Goal: Find specific page/section: Find specific page/section

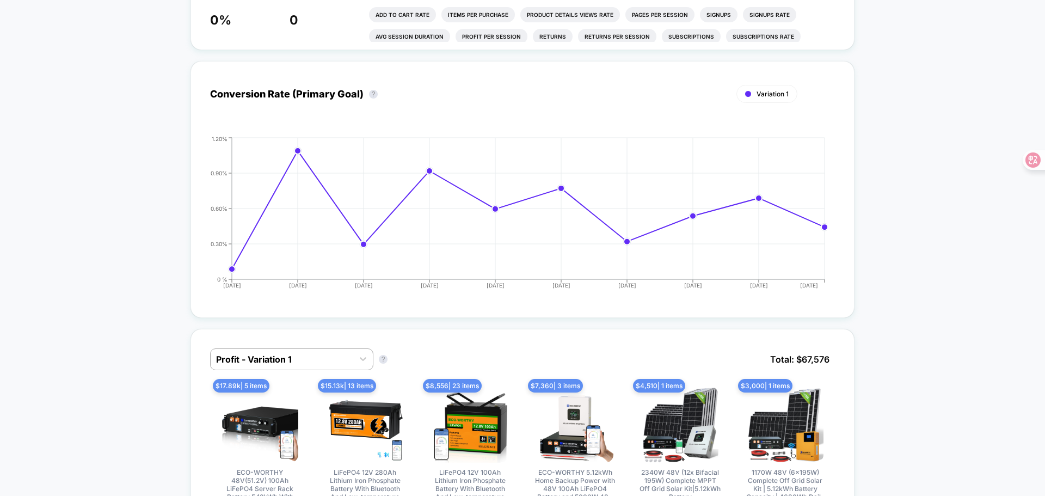
scroll to position [490, 0]
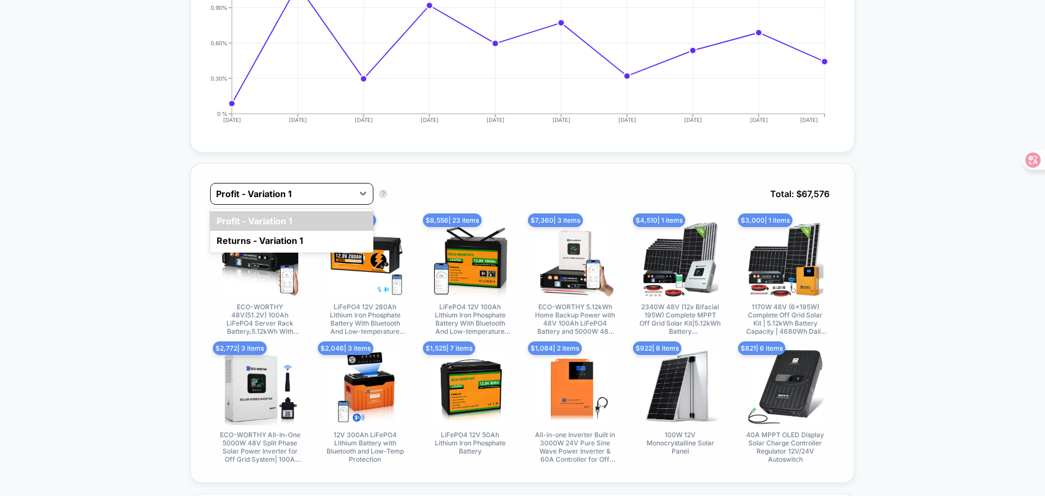
click at [295, 188] on div at bounding box center [282, 193] width 132 height 13
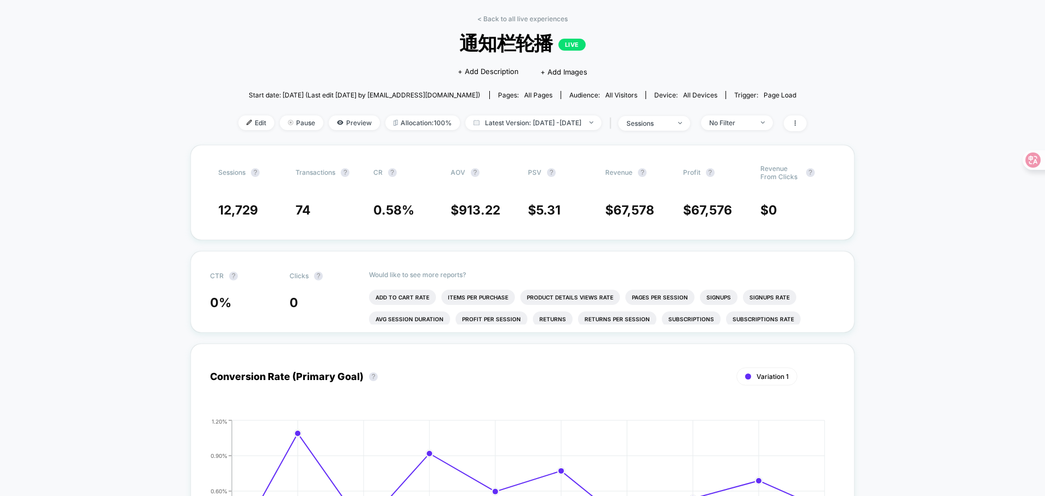
scroll to position [0, 0]
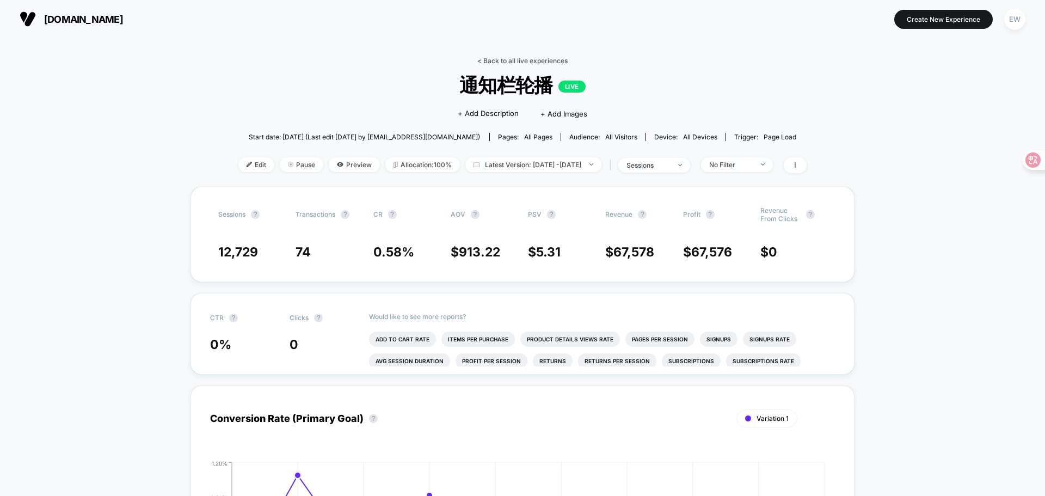
click at [514, 58] on link "< Back to all live experiences" at bounding box center [522, 61] width 90 height 8
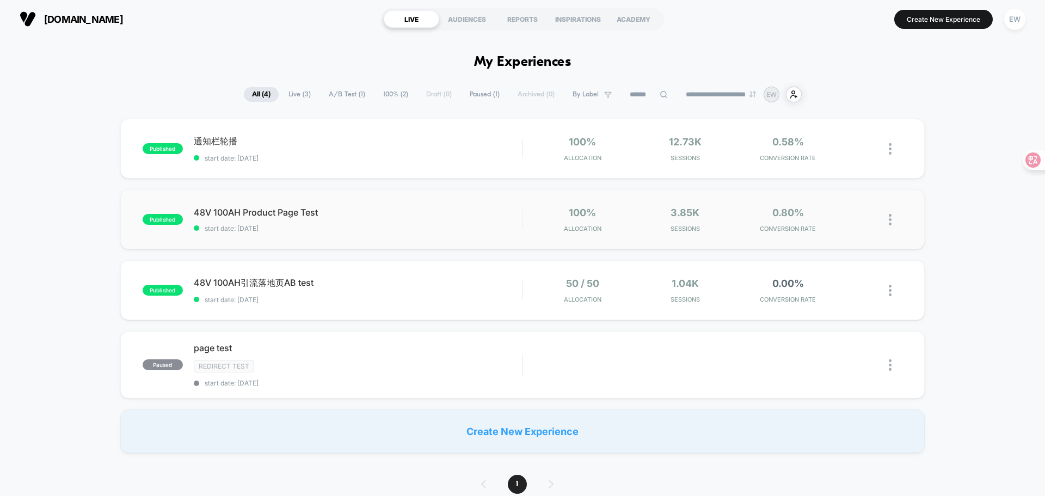
click at [476, 199] on div "published 48V 100AH Product Page Test start date: [DATE] 100% Allocation 3.85k …" at bounding box center [522, 219] width 804 height 60
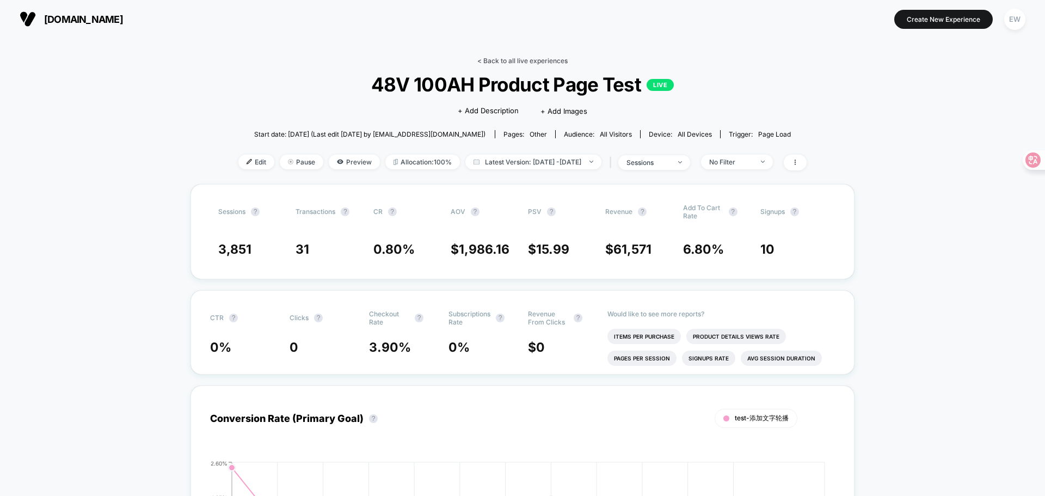
click at [481, 60] on link "< Back to all live experiences" at bounding box center [522, 61] width 90 height 8
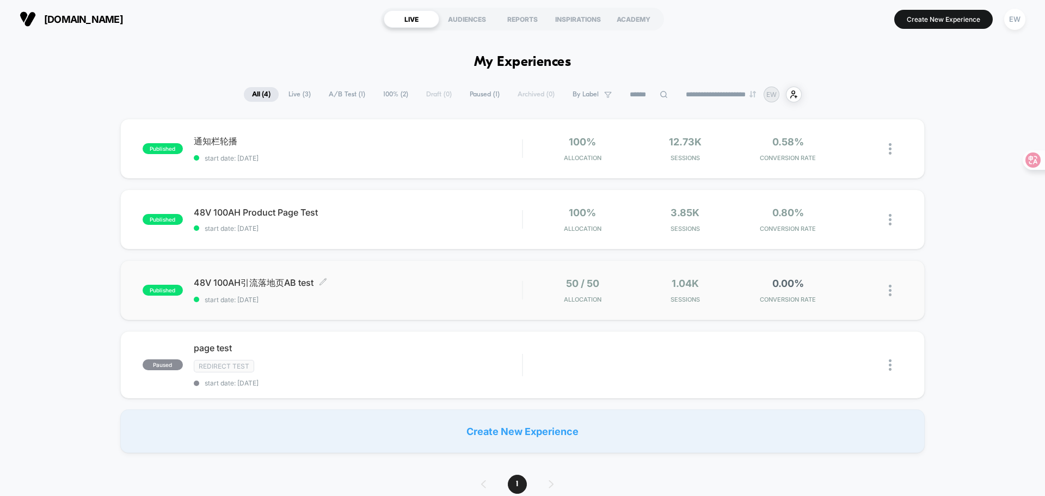
click at [399, 277] on span "48V 100AH引流落地页AB test Click to edit experience details" at bounding box center [358, 283] width 328 height 12
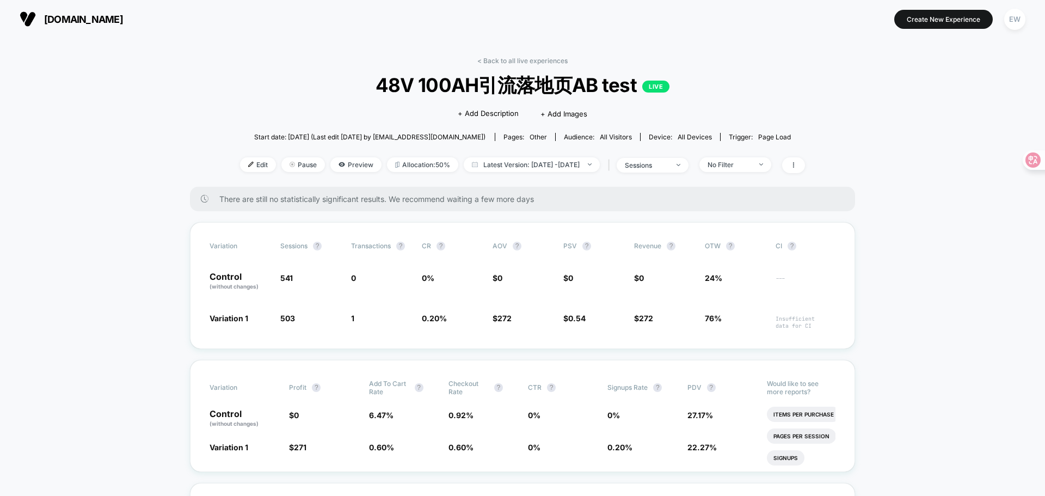
scroll to position [54, 0]
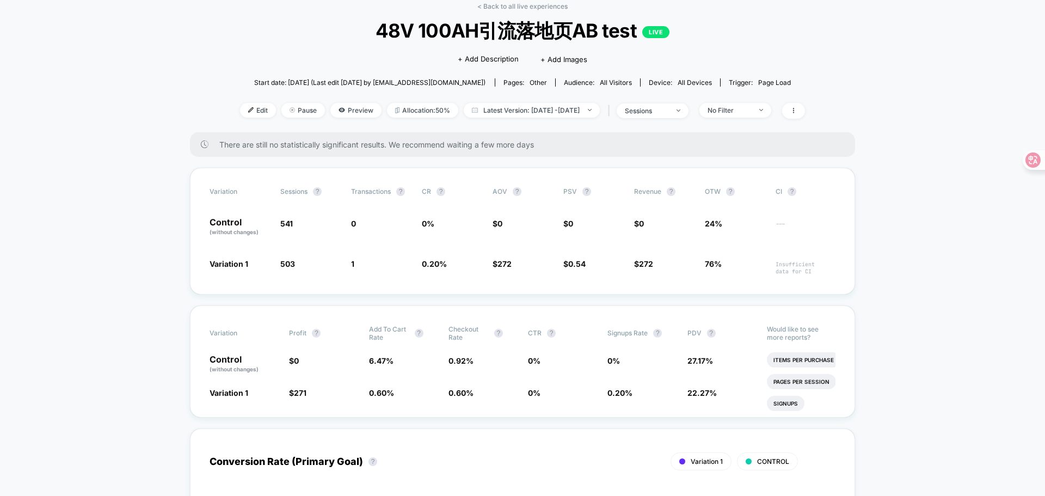
click at [341, 114] on span "Preview" at bounding box center [355, 110] width 51 height 15
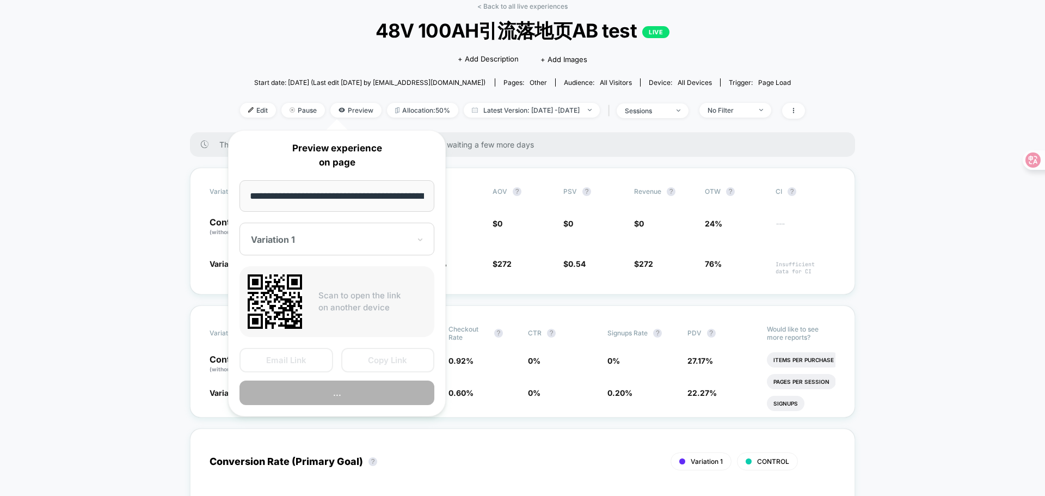
scroll to position [0, 207]
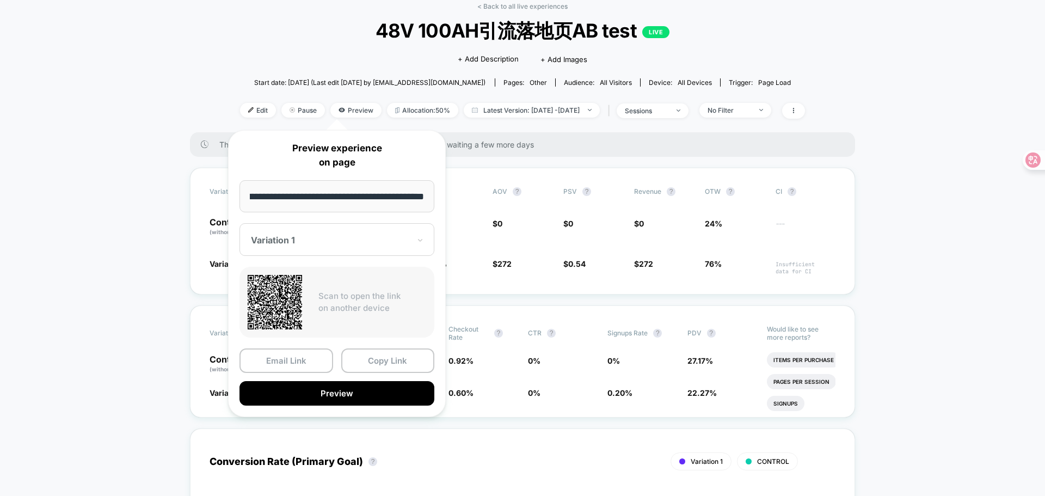
click at [369, 238] on div at bounding box center [330, 239] width 159 height 11
click at [346, 392] on button "Preview" at bounding box center [336, 393] width 195 height 24
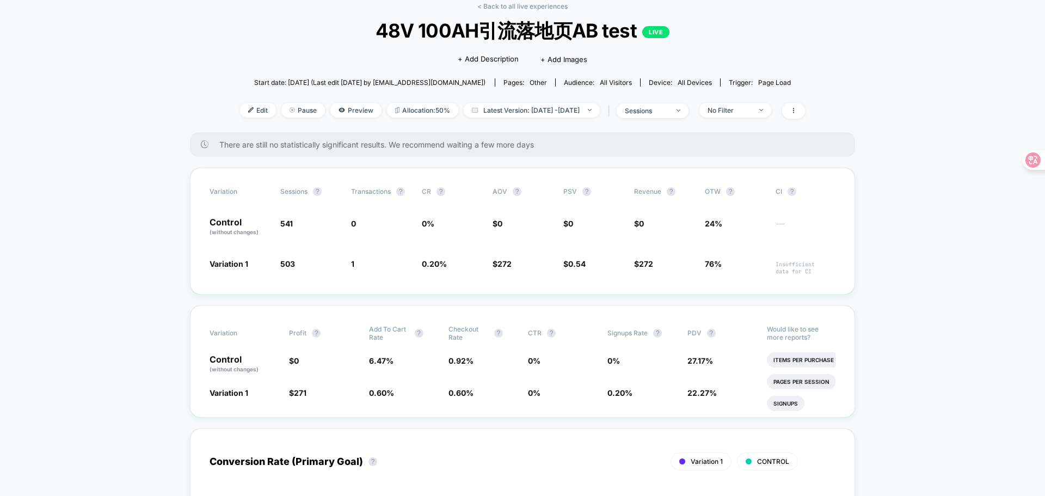
click at [330, 115] on span "Preview" at bounding box center [355, 110] width 51 height 15
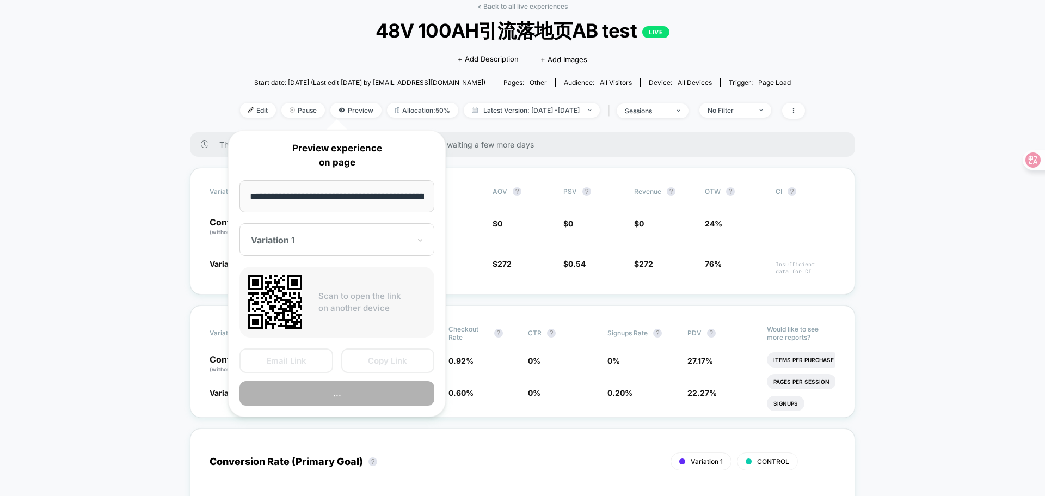
click at [322, 246] on div "Variation 1" at bounding box center [336, 239] width 195 height 33
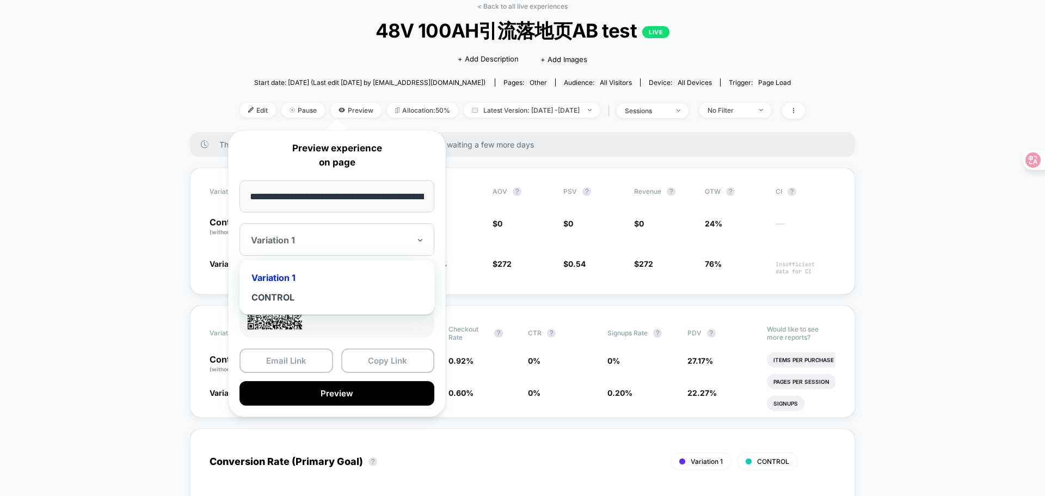
click at [304, 298] on div "CONTROL" at bounding box center [337, 297] width 184 height 20
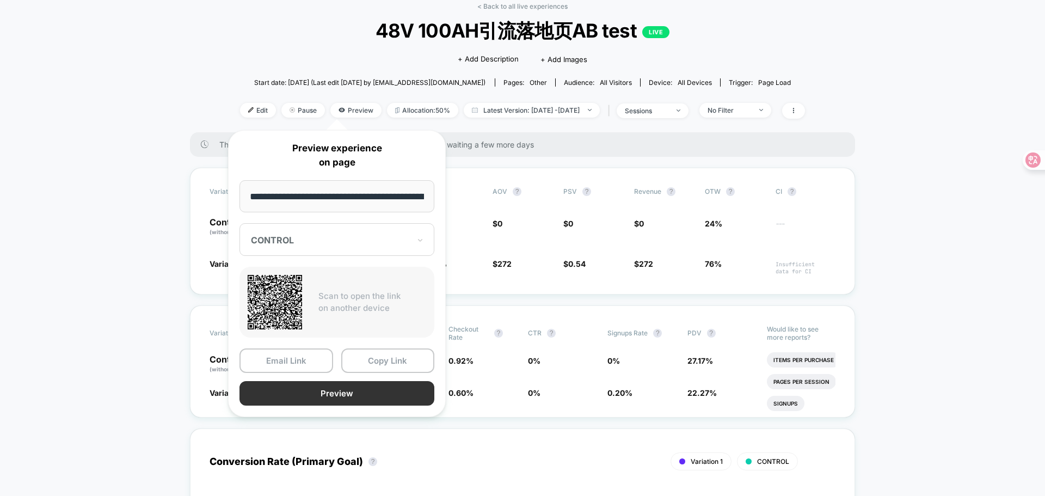
click at [360, 396] on button "Preview" at bounding box center [336, 393] width 195 height 24
